Goal: Task Accomplishment & Management: Manage account settings

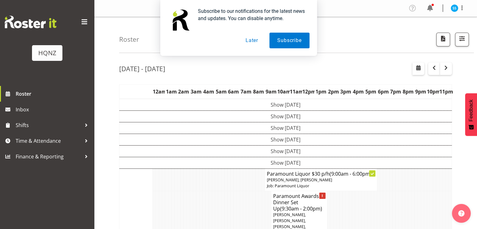
click at [253, 44] on button "Later" at bounding box center [252, 41] width 28 height 16
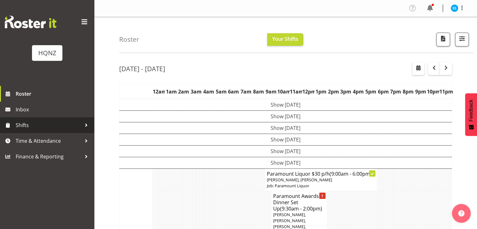
click at [30, 127] on span "Shifts" at bounding box center [49, 124] width 66 height 9
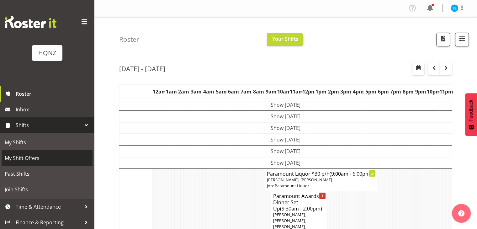
click at [24, 156] on span "My Shift Offers" at bounding box center [47, 157] width 85 height 9
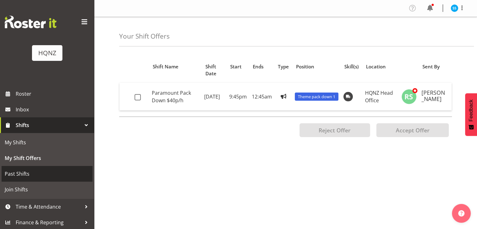
click at [25, 176] on span "Past Shifts" at bounding box center [47, 173] width 85 height 9
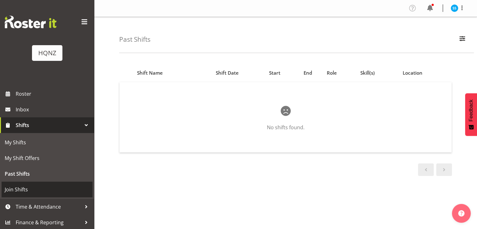
click at [18, 187] on span "Join Shifts" at bounding box center [47, 189] width 85 height 9
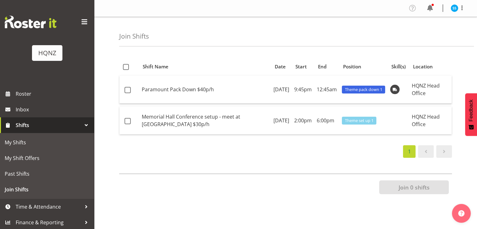
drag, startPoint x: 441, startPoint y: 125, endPoint x: 287, endPoint y: 160, distance: 158.2
click at [287, 160] on div "Shift Name Position Shift Name Date Start End Position Skill(s) Location Paramo…" at bounding box center [298, 176] width 358 height 251
click at [214, 115] on td "Memorial Hall Conference setup - meet at memorial centre $30p/h" at bounding box center [205, 121] width 132 height 28
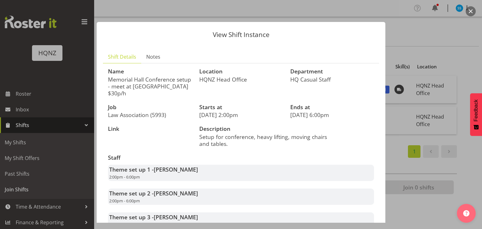
click at [0, 74] on div at bounding box center [241, 114] width 482 height 229
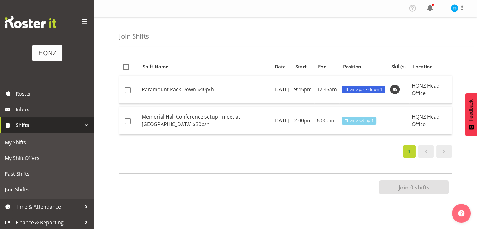
click at [82, 125] on div at bounding box center [86, 124] width 9 height 9
